Goal: Navigation & Orientation: Understand site structure

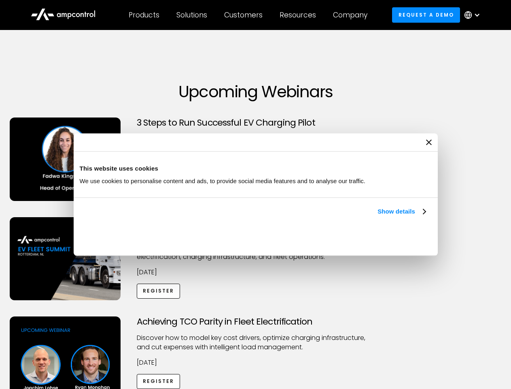
click at [378, 216] on link "Show details" at bounding box center [402, 212] width 48 height 10
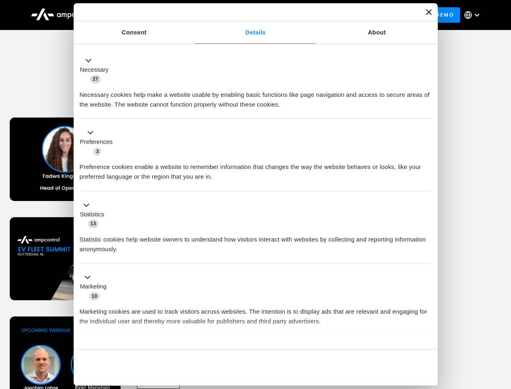
click at [427, 109] on div "Necessary cookies help make a website usable by enabling basic functions like p…" at bounding box center [256, 97] width 352 height 26
click at [503, 326] on div "Achieving TCO Parity in Fleet Electrification Discover how to model key cost dr…" at bounding box center [256, 379] width 509 height 127
click at [249, 15] on div "Customers" at bounding box center [243, 15] width 38 height 9
click at [144, 15] on div "Products" at bounding box center [144, 15] width 31 height 9
click at [192, 15] on div "Solutions" at bounding box center [192, 15] width 31 height 9
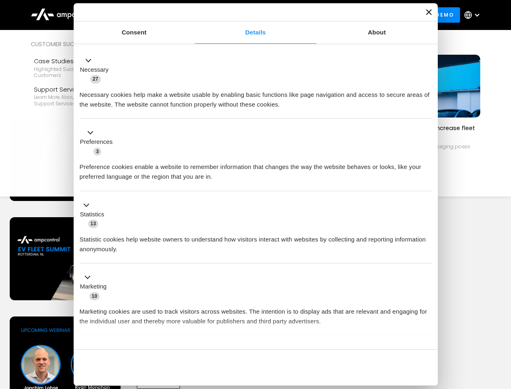
click at [245, 15] on div "Customers" at bounding box center [243, 15] width 38 height 9
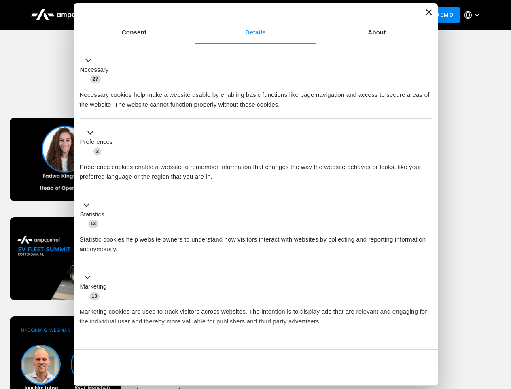
click at [300, 15] on div "Resources" at bounding box center [298, 15] width 36 height 9
click at [353, 15] on div "Company" at bounding box center [350, 15] width 34 height 9
click at [475, 15] on div at bounding box center [477, 15] width 6 height 6
